Goal: Feedback & Contribution: Contribute content

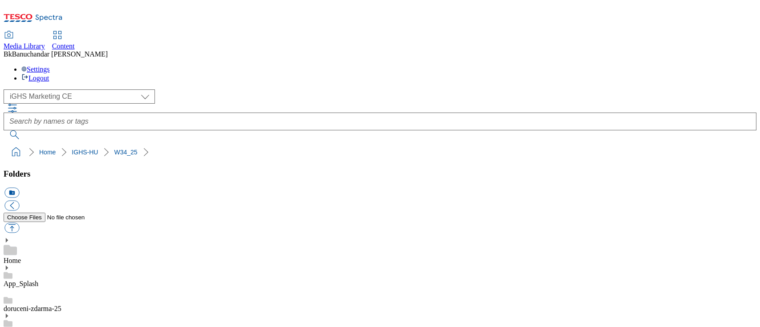
select select "flare-ighs-ce-mktg"
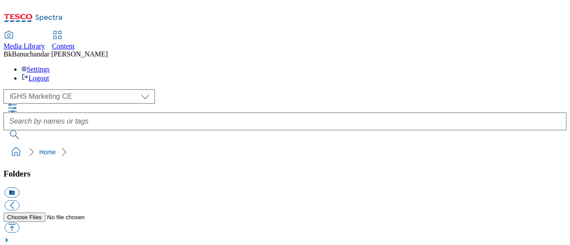
select select "flare-ighs-ce-mktg"
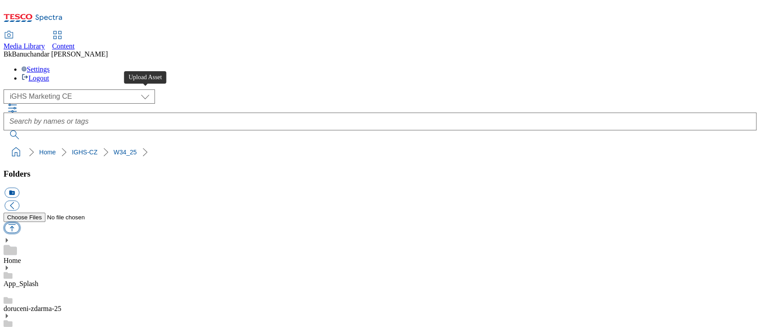
click at [19, 223] on button "button" at bounding box center [11, 228] width 15 height 10
type input "C:\fakepath\Brno_and_Letnany.jpg"
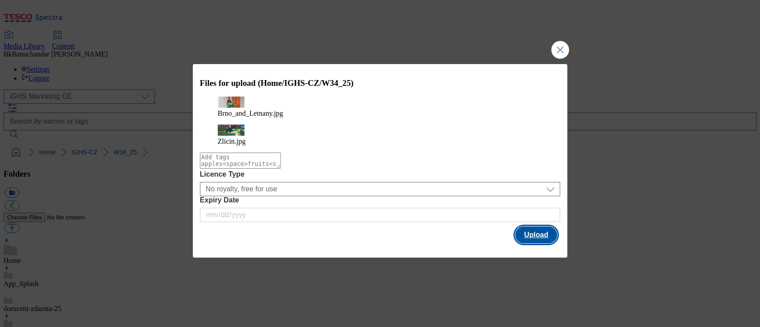
click at [536, 228] on button "Upload" at bounding box center [536, 235] width 42 height 17
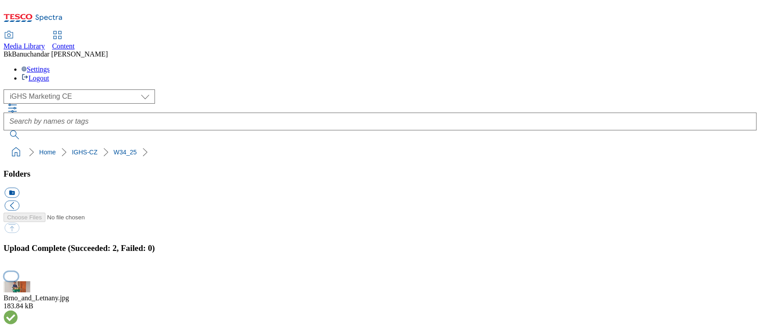
click at [18, 245] on button "button" at bounding box center [10, 276] width 13 height 8
